Goal: Task Accomplishment & Management: Use online tool/utility

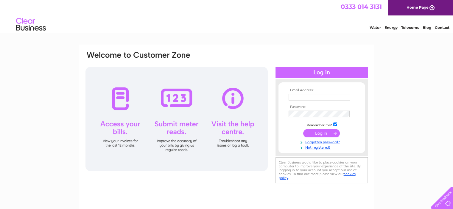
type input "aileen@blackthorneit.com"
click at [317, 130] on input "submit" at bounding box center [321, 133] width 37 height 8
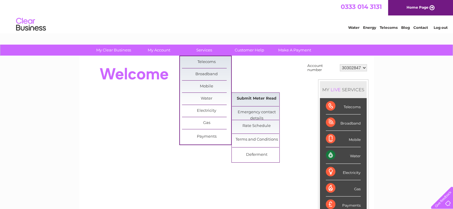
click at [247, 98] on link "Submit Meter Read" at bounding box center [256, 99] width 49 height 12
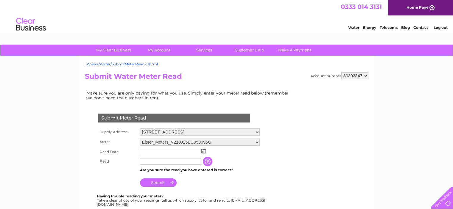
click at [203, 153] on img at bounding box center [203, 151] width 4 height 5
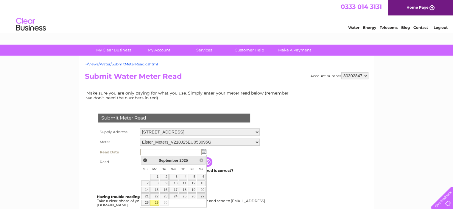
click at [201, 196] on link "27" at bounding box center [201, 196] width 8 height 6
type input "[DATE]"
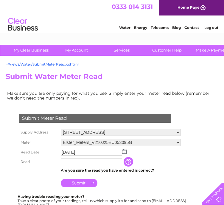
click at [68, 162] on input "text" at bounding box center [91, 161] width 61 height 7
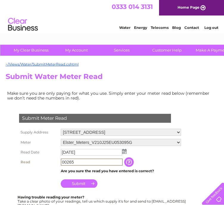
type input "00265"
click at [83, 180] on input "Submit" at bounding box center [79, 183] width 37 height 8
